Goal: Task Accomplishment & Management: Manage account settings

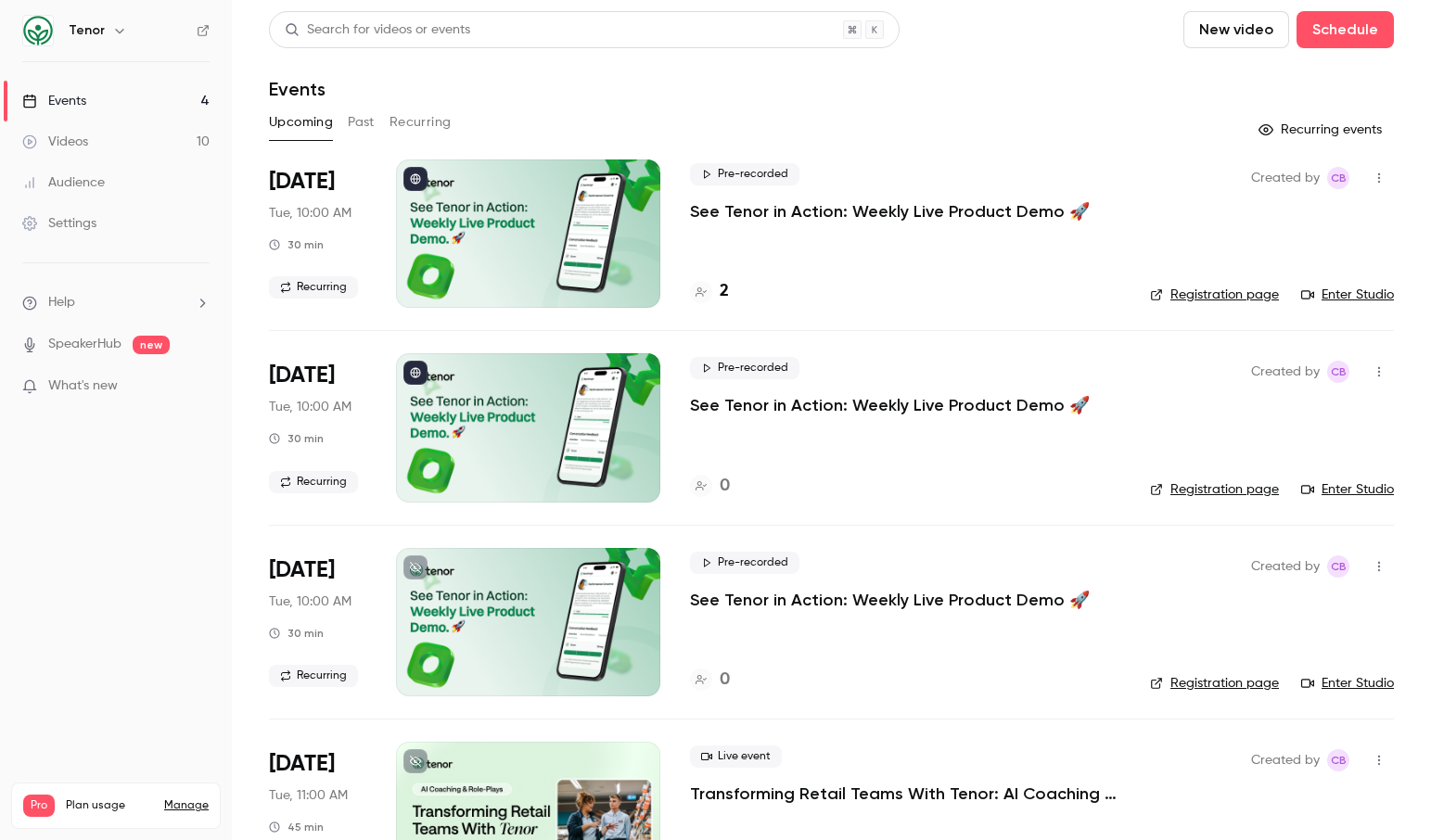
click at [112, 30] on icon "button" at bounding box center [120, 30] width 15 height 15
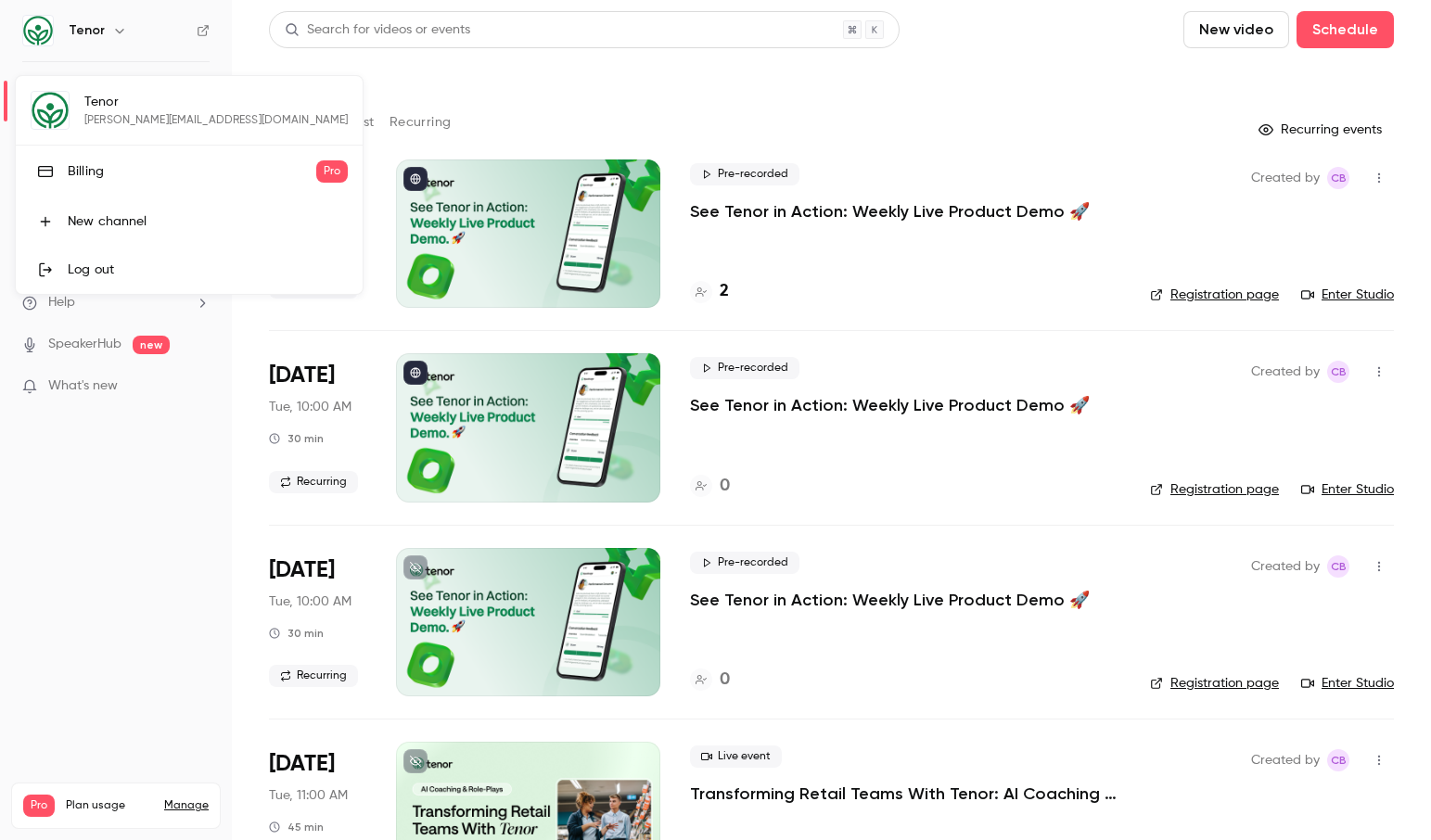
click at [111, 30] on div at bounding box center [716, 420] width 1431 height 840
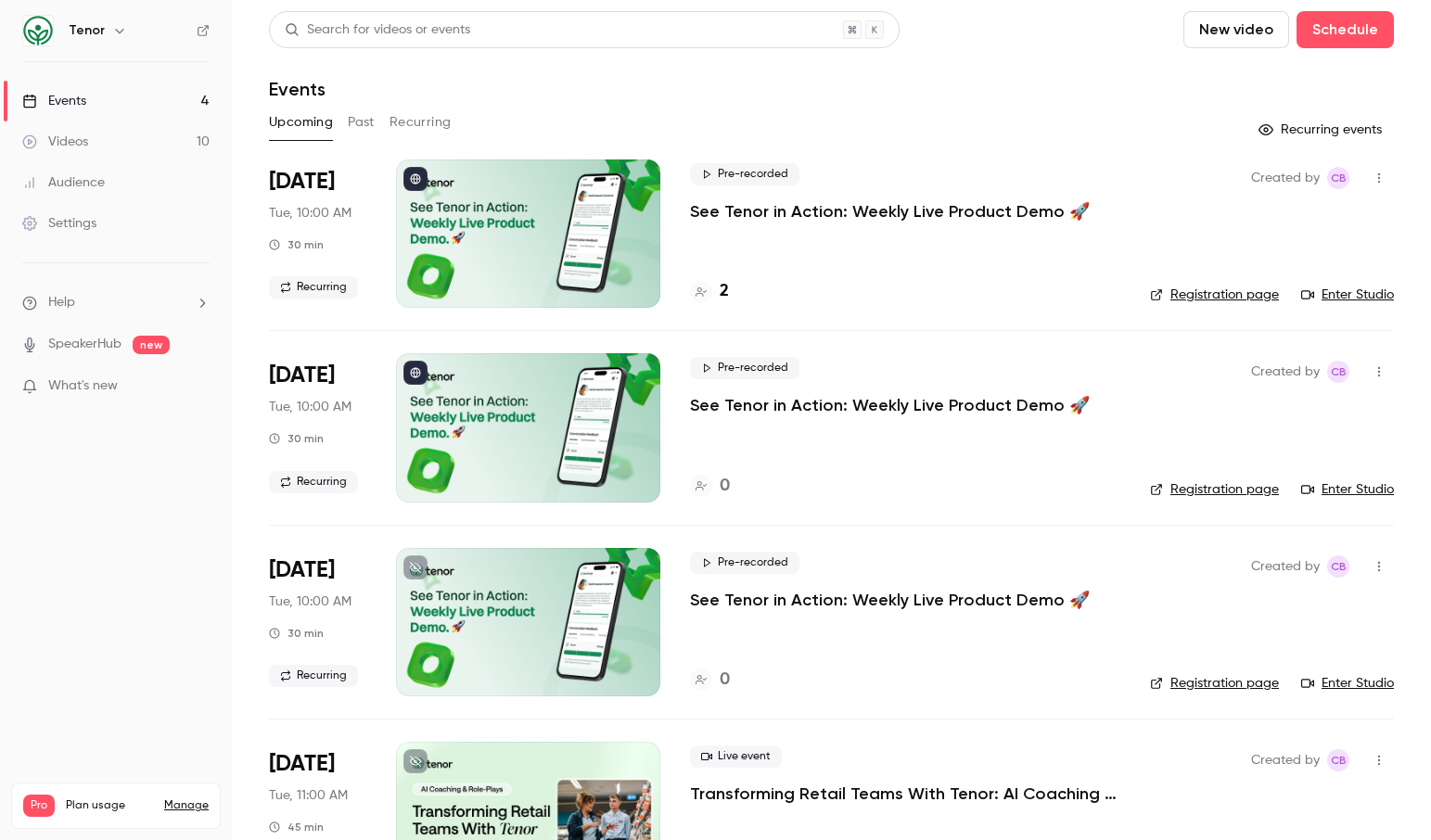
click at [1184, 295] on link "Registration page" at bounding box center [1214, 294] width 129 height 18
click at [433, 122] on button "Recurring" at bounding box center [420, 122] width 62 height 30
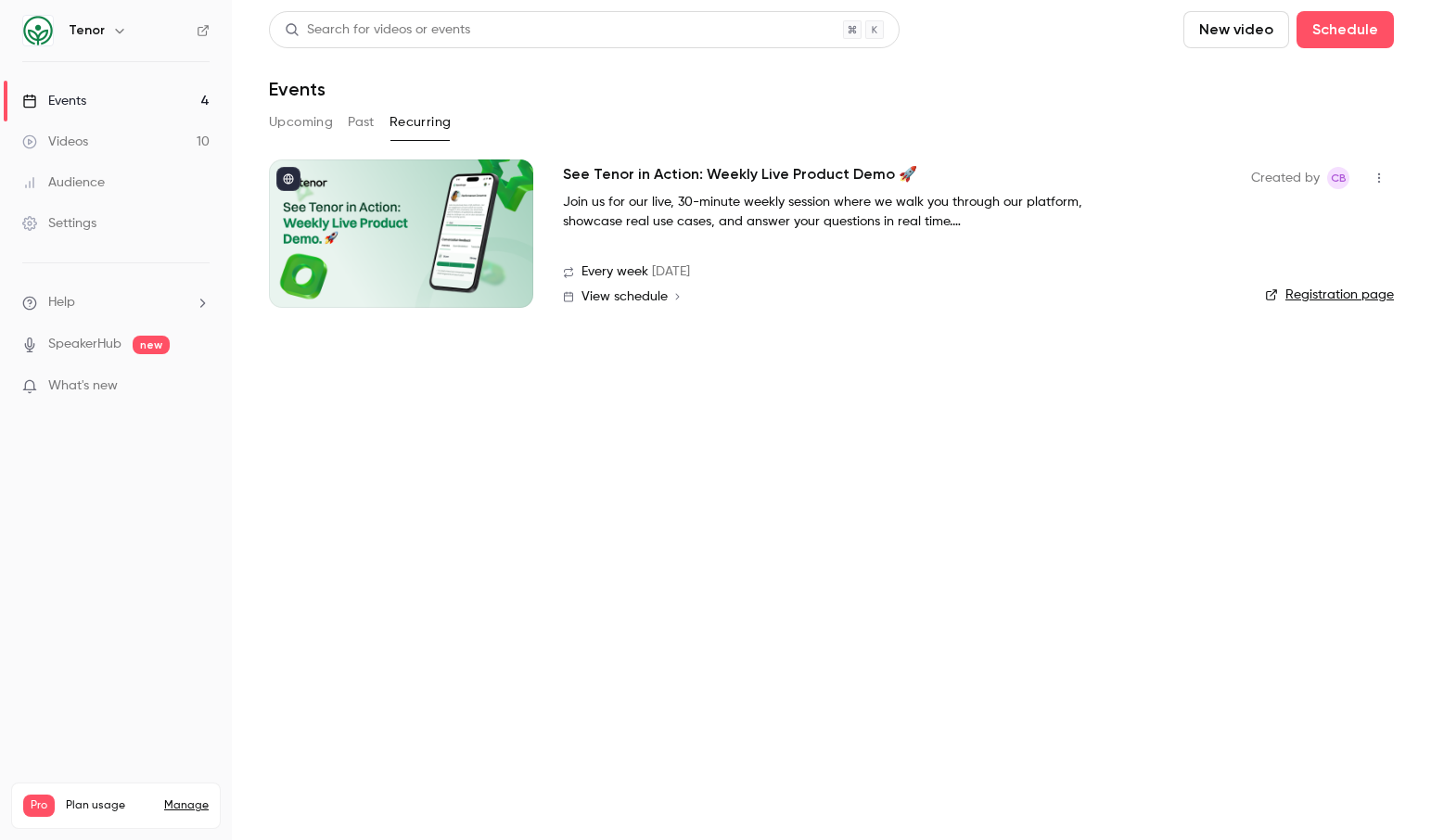
click at [1316, 299] on link "Registration page" at bounding box center [1329, 294] width 129 height 18
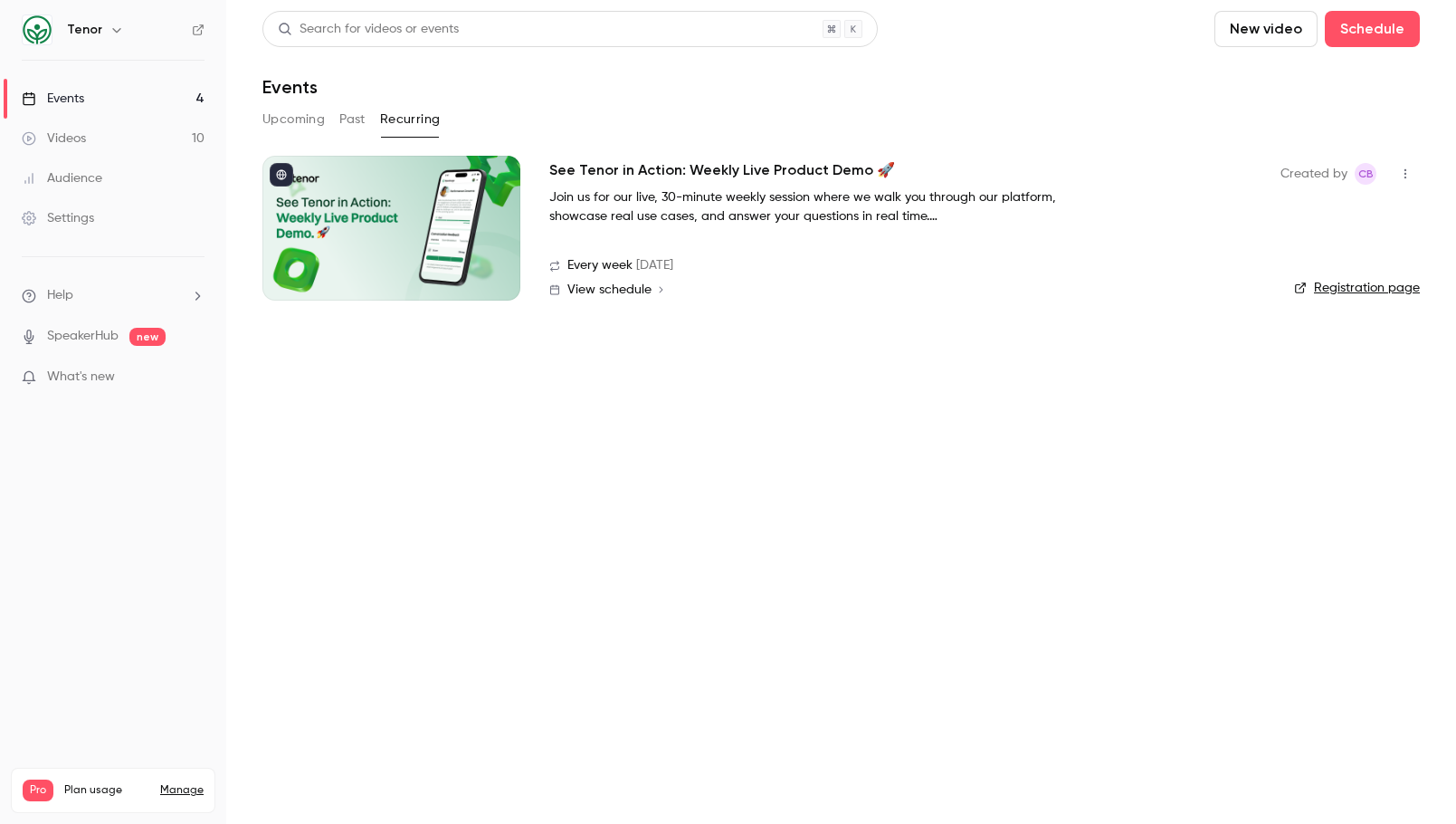
click at [100, 98] on link "Events 4" at bounding box center [113, 99] width 226 height 40
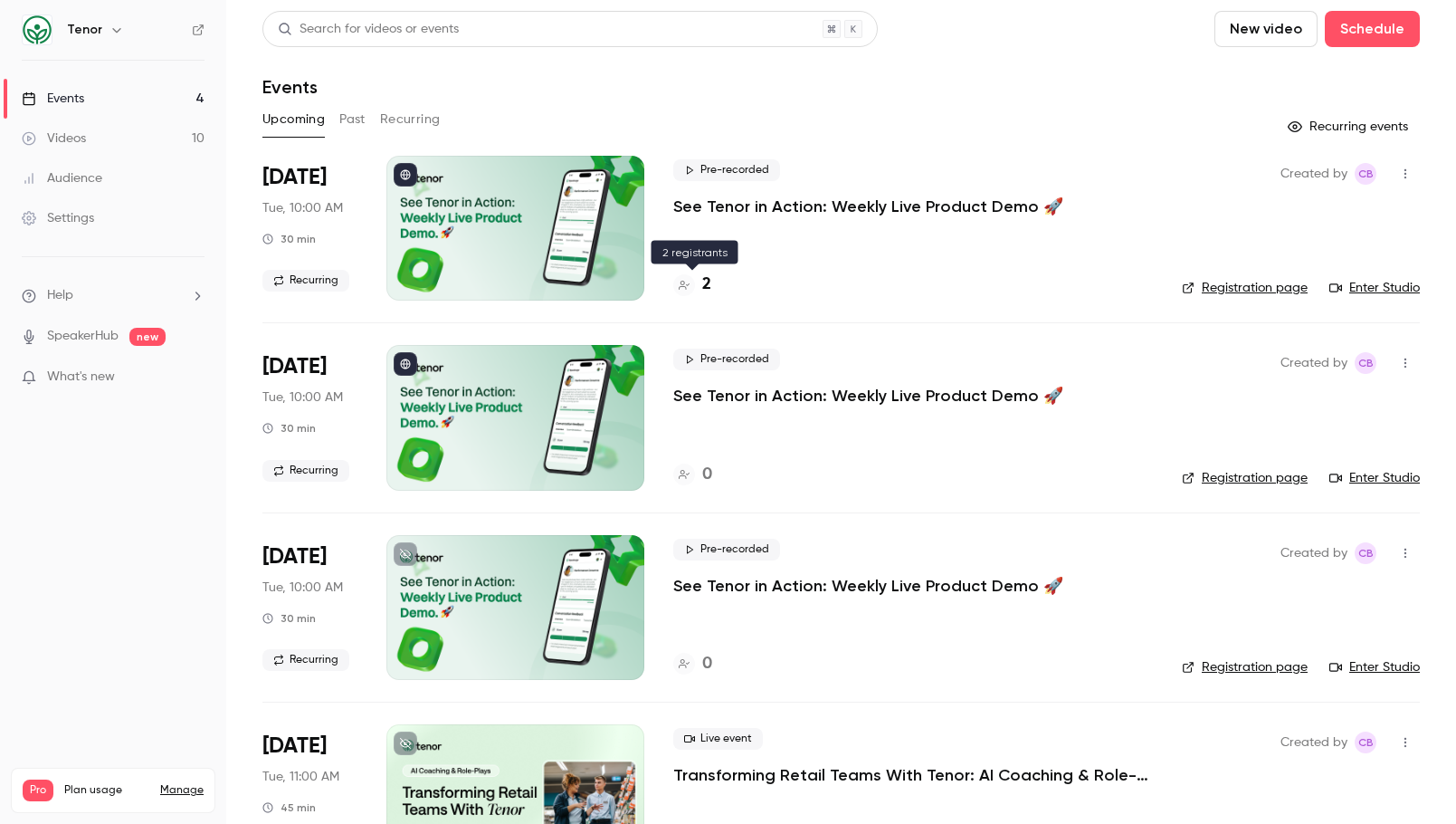
click at [684, 287] on icon at bounding box center [684, 286] width 11 height 11
